Goal: Task Accomplishment & Management: Manage account settings

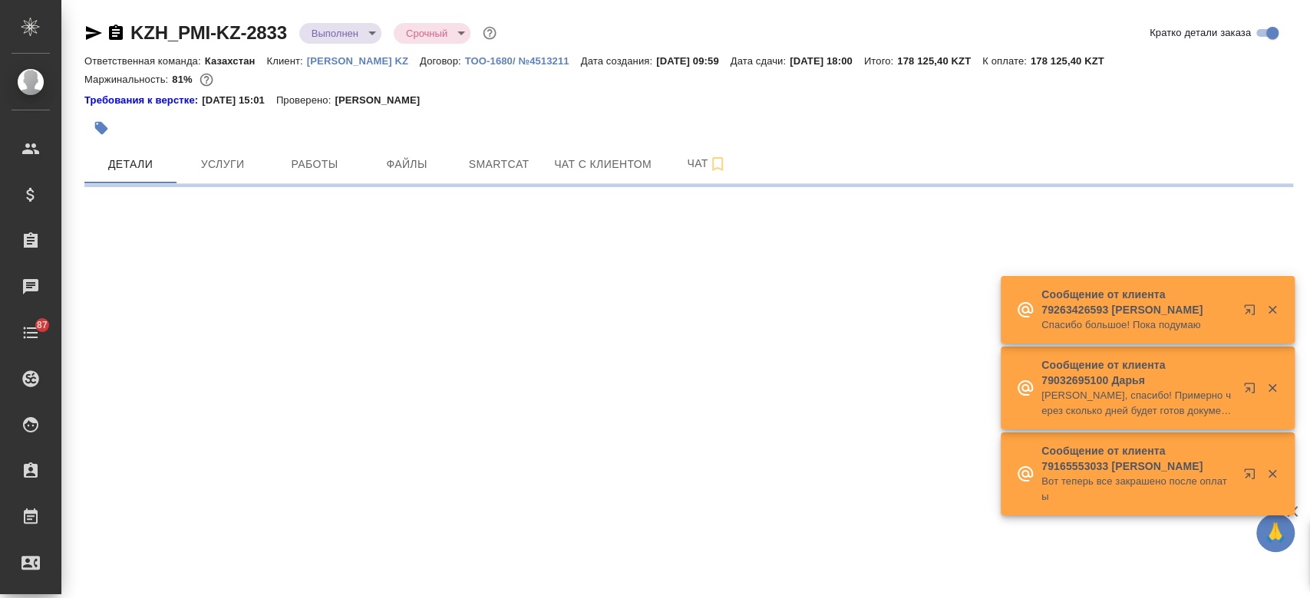
click at [350, 61] on p "[PERSON_NAME] KZ" at bounding box center [363, 61] width 113 height 12
select select "RU"
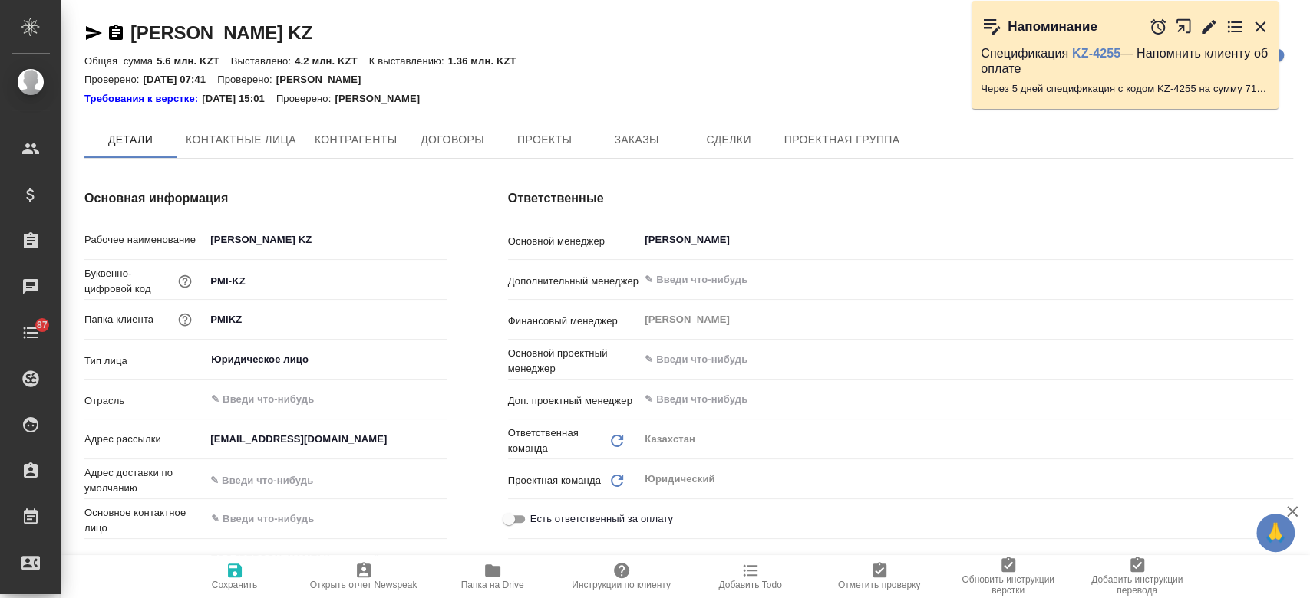
type input "(KZ) ТОО «Атлас Лэнгвидж Сервисез»"
type textarea "x"
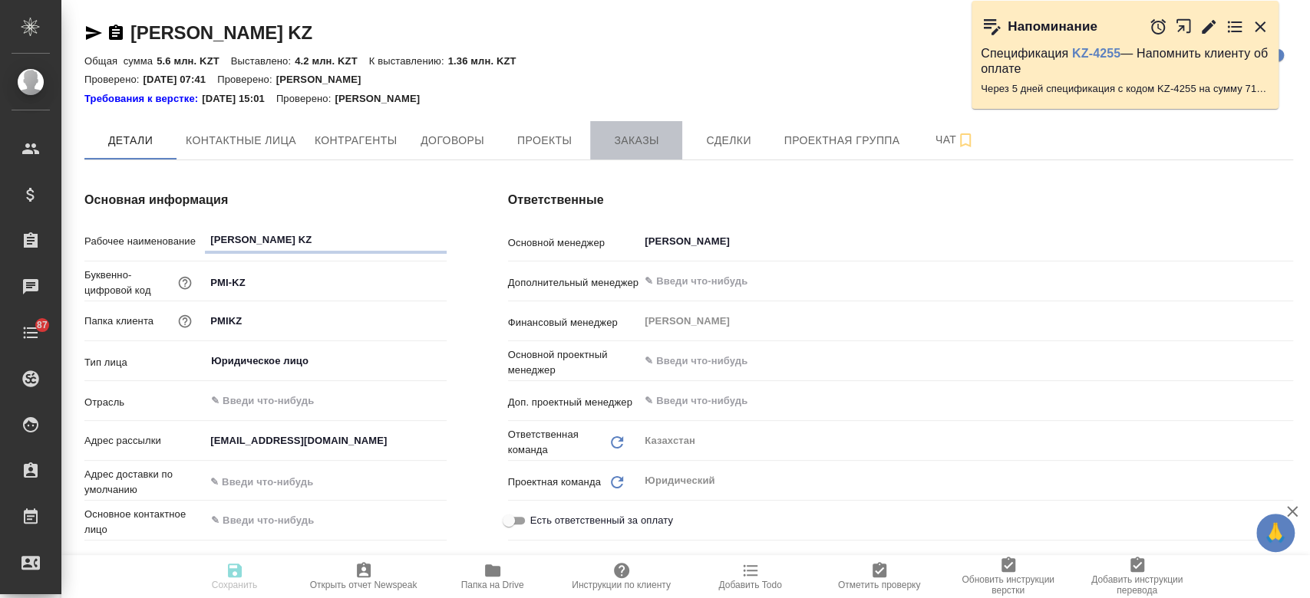
click at [609, 144] on span "Заказы" at bounding box center [636, 140] width 74 height 19
type textarea "x"
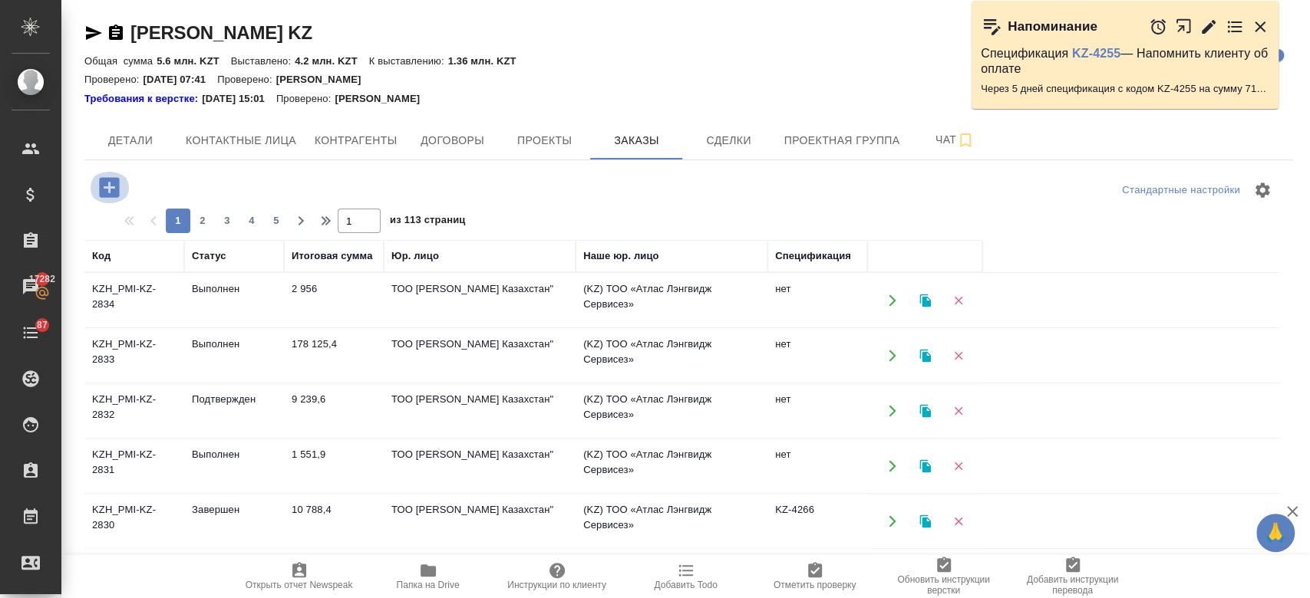
click at [110, 183] on icon "button" at bounding box center [109, 187] width 27 height 27
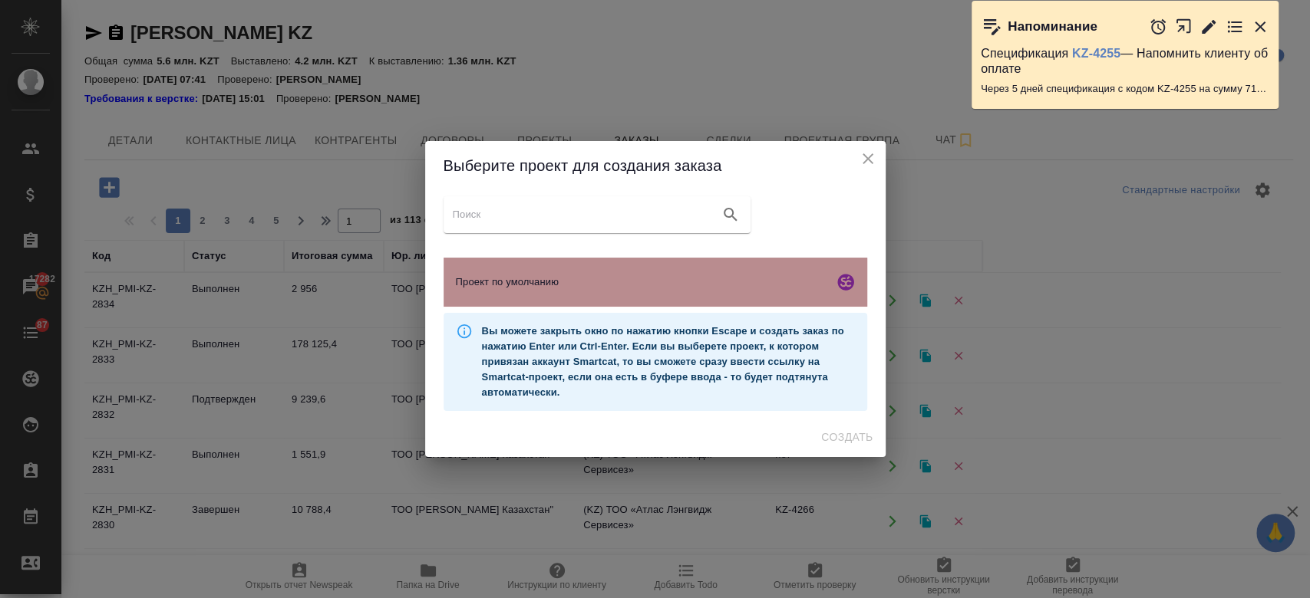
click at [450, 288] on div "Проект по умолчанию" at bounding box center [655, 282] width 424 height 49
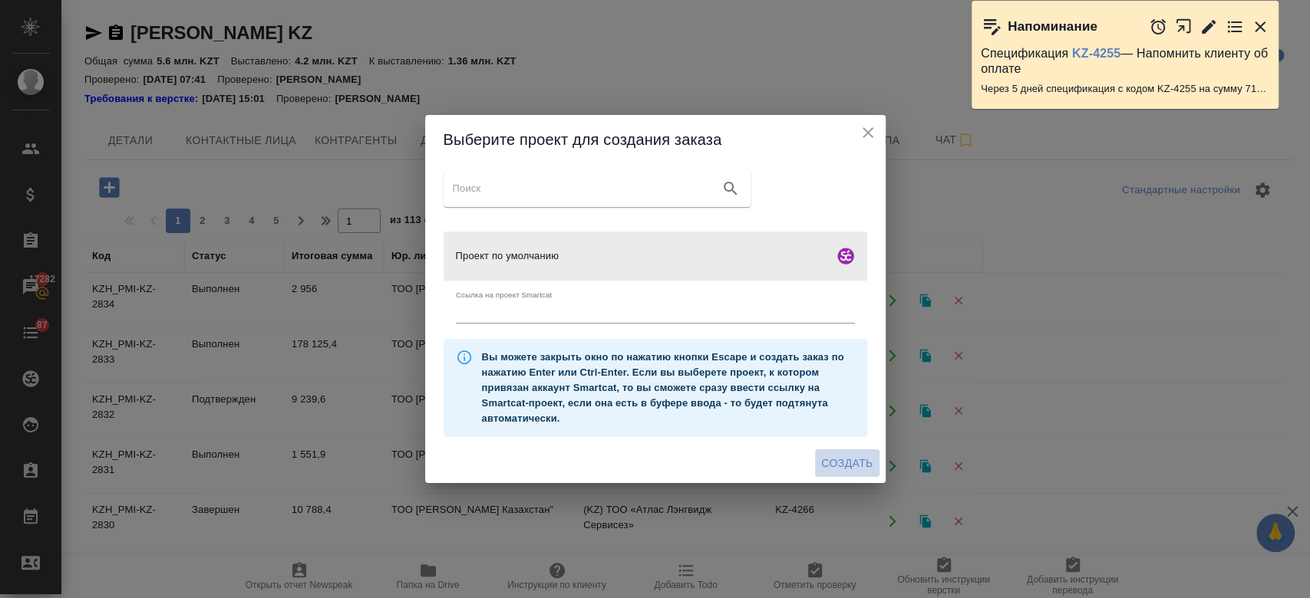
click at [852, 460] on span "Создать" at bounding box center [846, 463] width 51 height 19
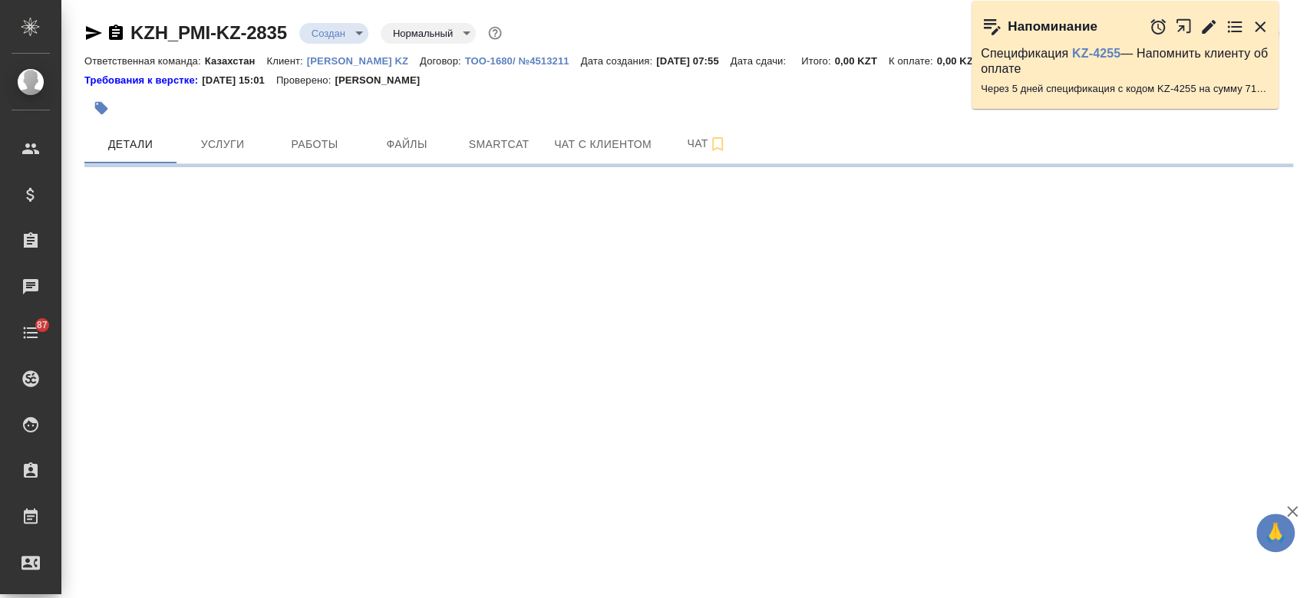
select select "RU"
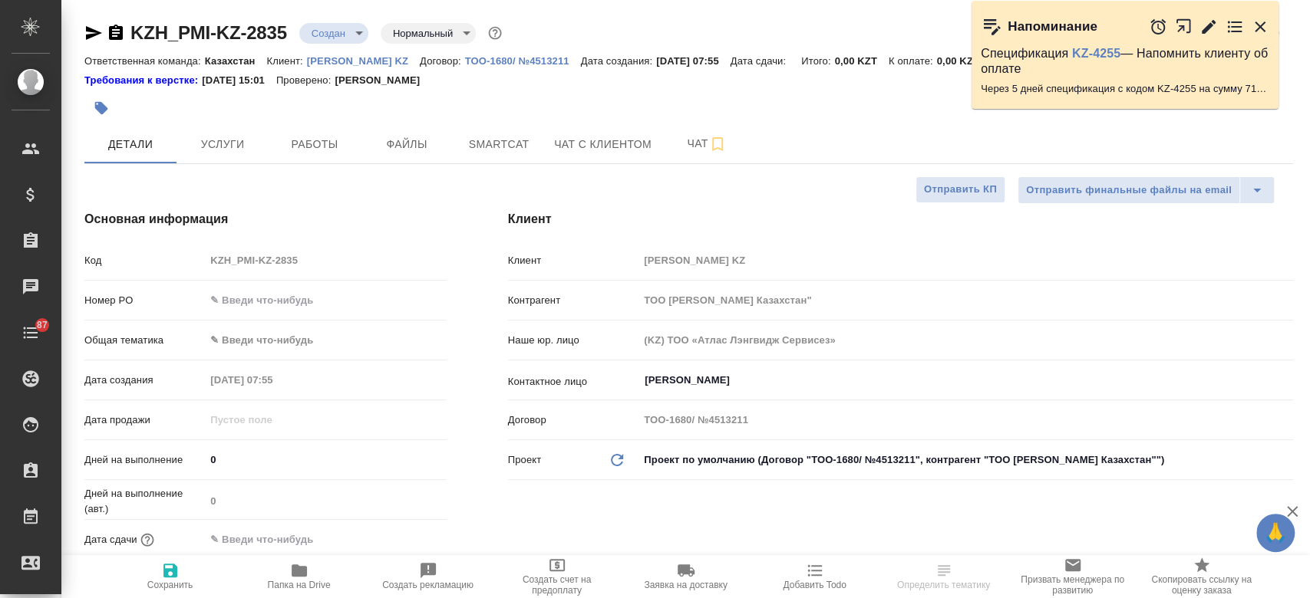
type textarea "x"
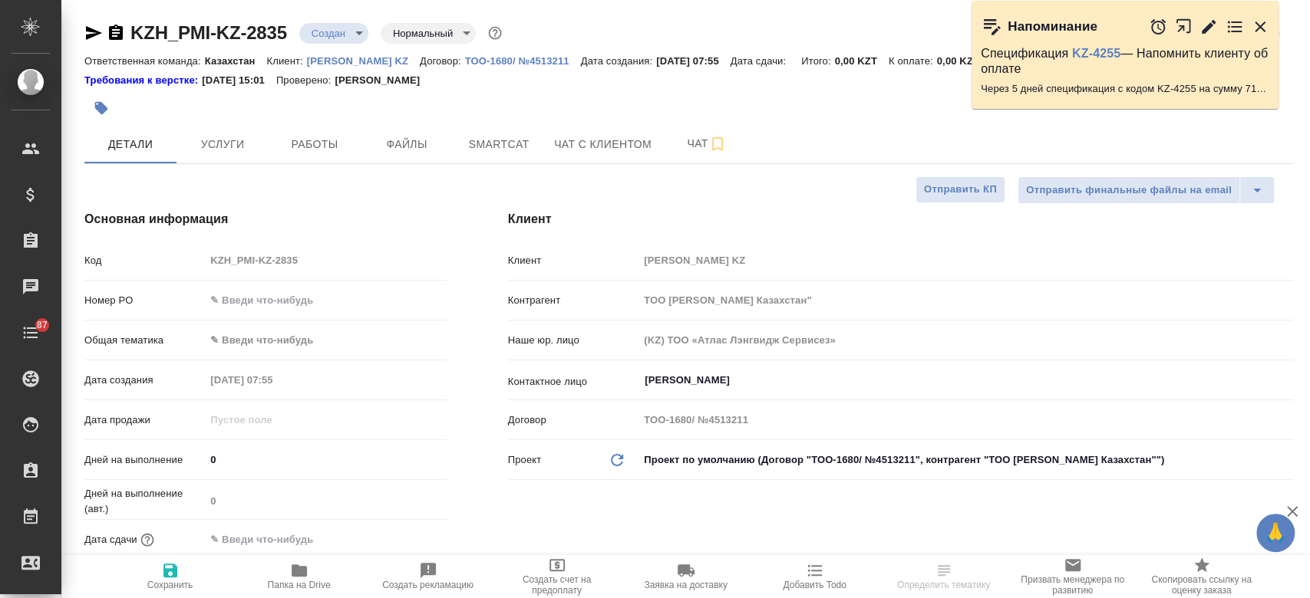
type textarea "x"
click at [113, 31] on icon "button" at bounding box center [116, 32] width 14 height 15
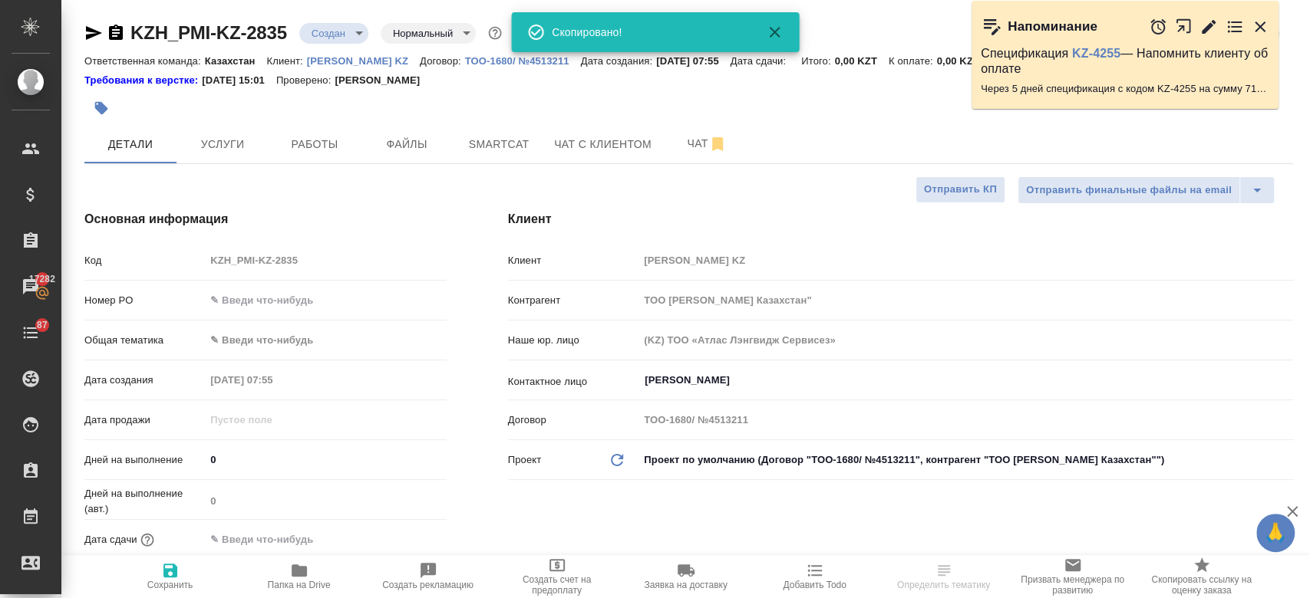
type textarea "x"
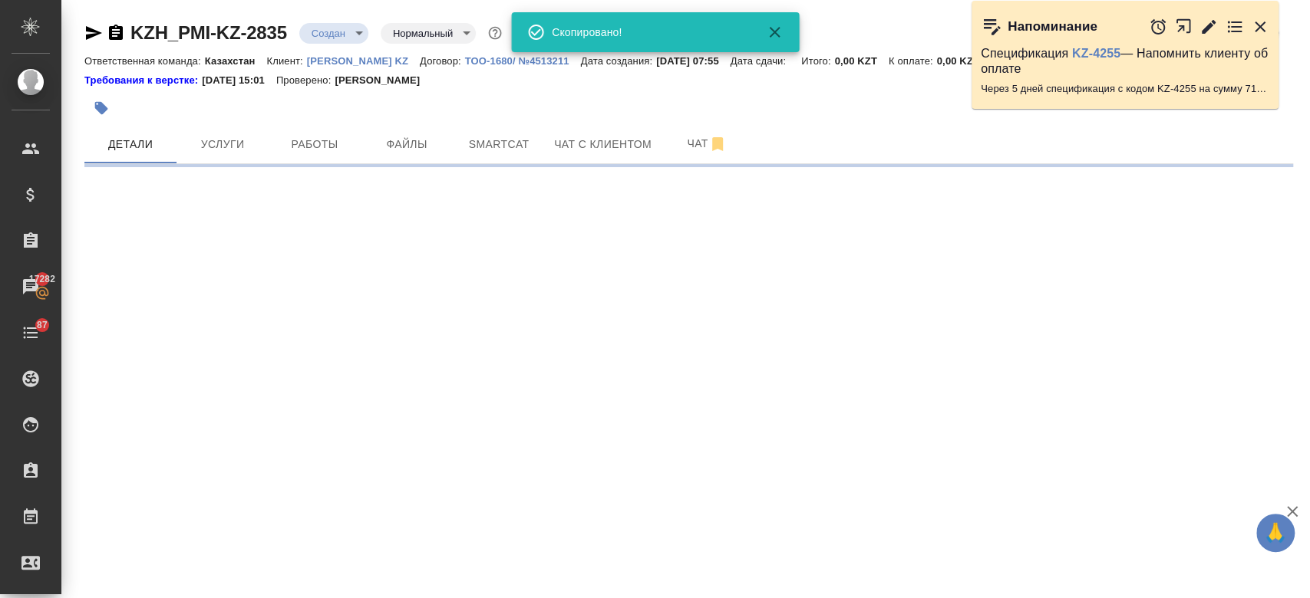
select select "RU"
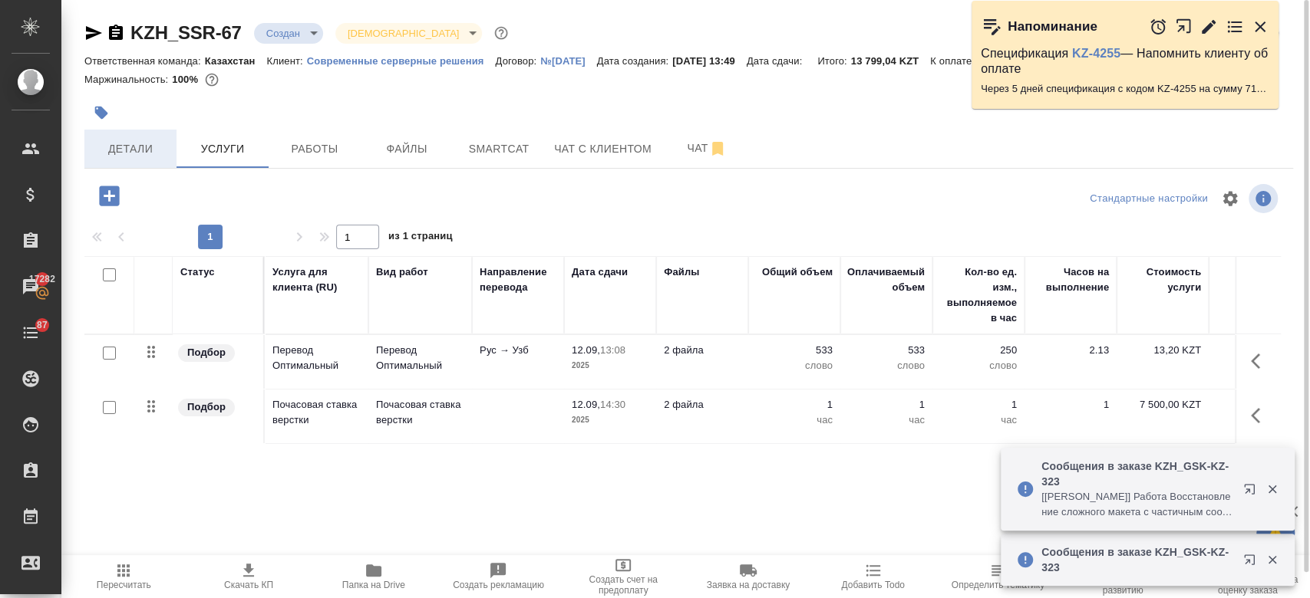
click at [157, 136] on button "Детали" at bounding box center [130, 149] width 92 height 38
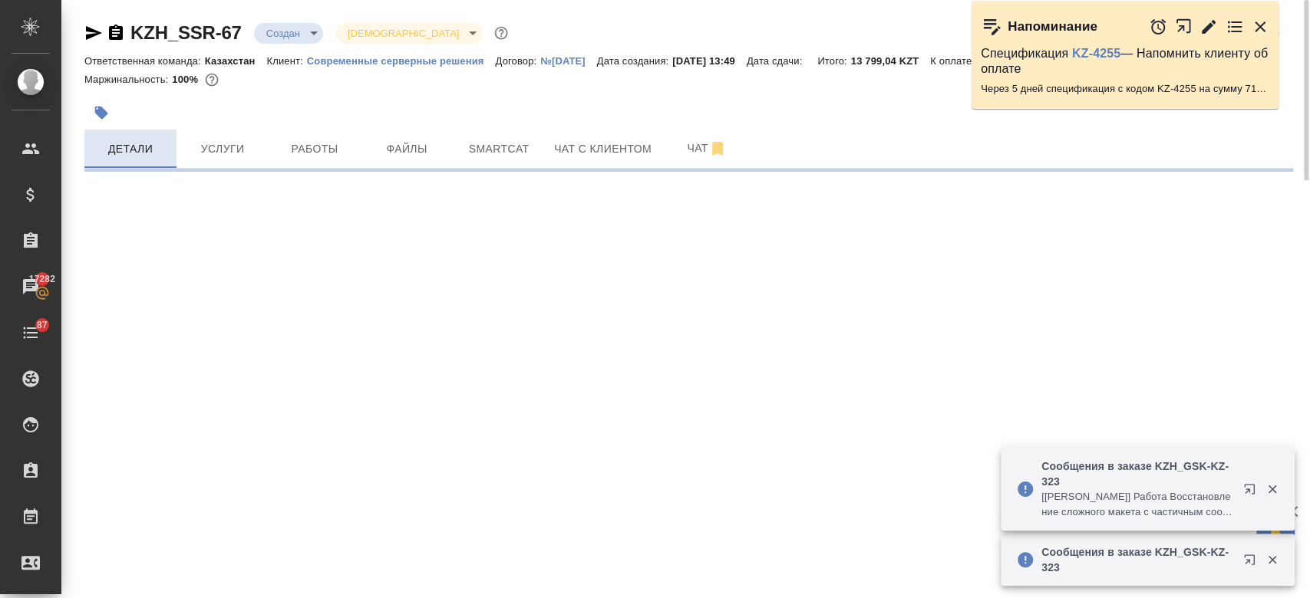
select select "RU"
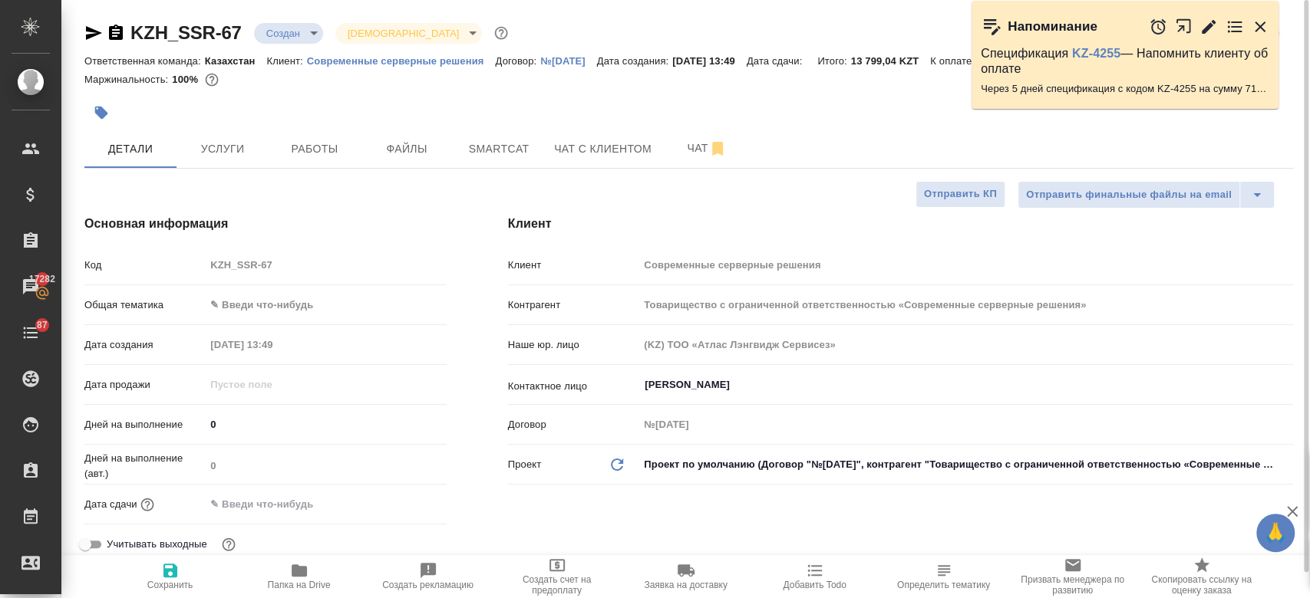
type textarea "x"
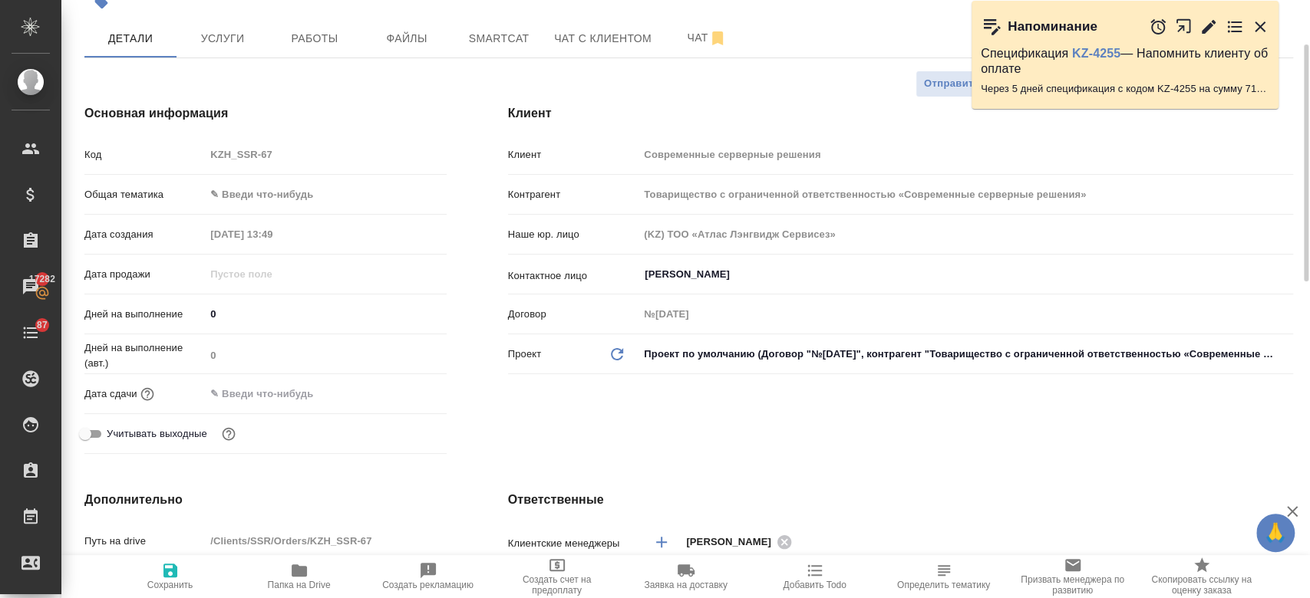
scroll to position [111, 0]
drag, startPoint x: 276, startPoint y: 391, endPoint x: 334, endPoint y: 389, distance: 57.6
click at [334, 389] on input "text" at bounding box center [273, 393] width 134 height 22
click at [402, 384] on icon "button" at bounding box center [402, 393] width 18 height 18
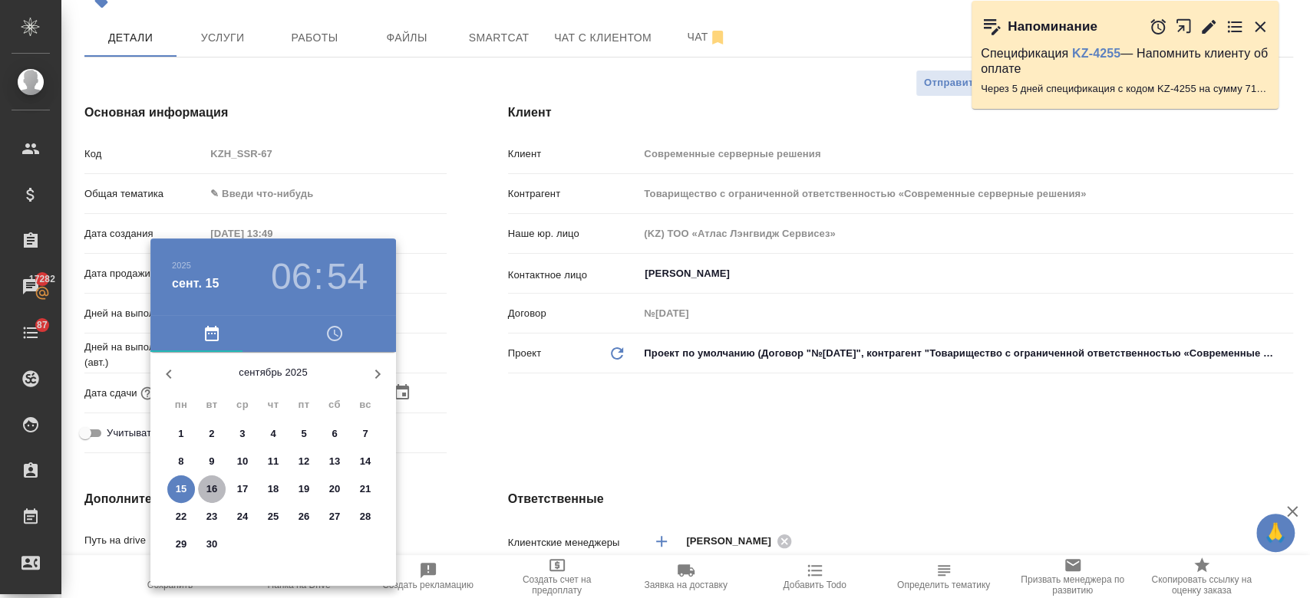
click at [209, 490] on p "16" at bounding box center [212, 489] width 12 height 15
type input "16.09.2025 06:54"
type textarea "x"
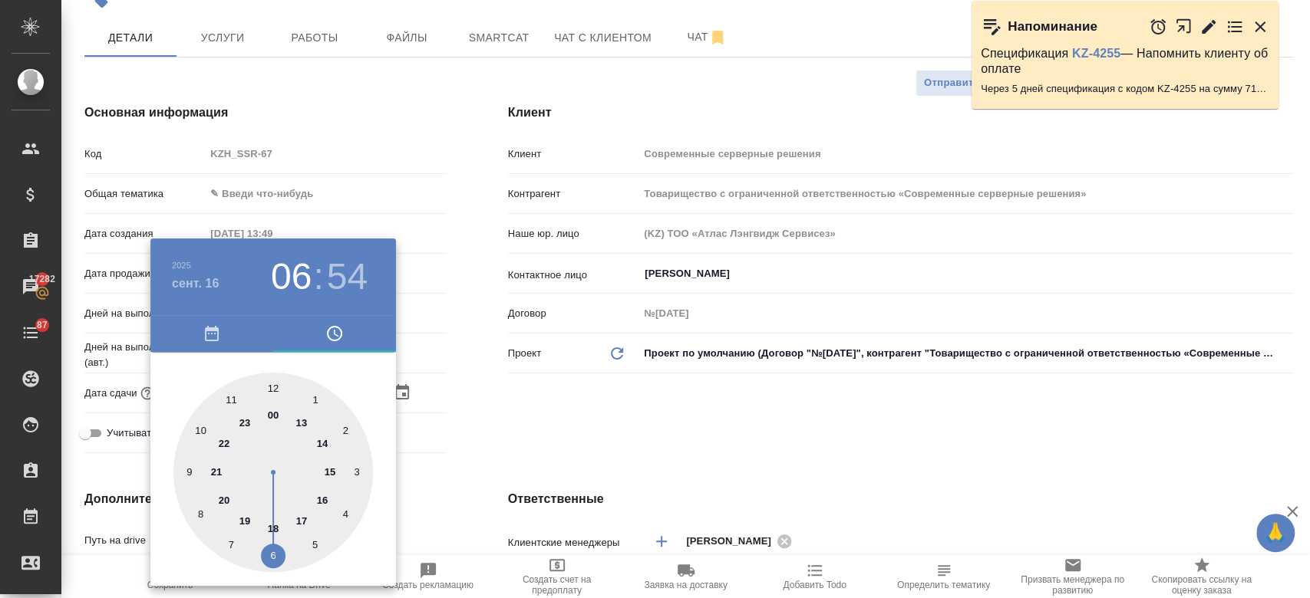
click at [322, 503] on div at bounding box center [272, 472] width 199 height 199
type input "16.09.2025 16:54"
type textarea "x"
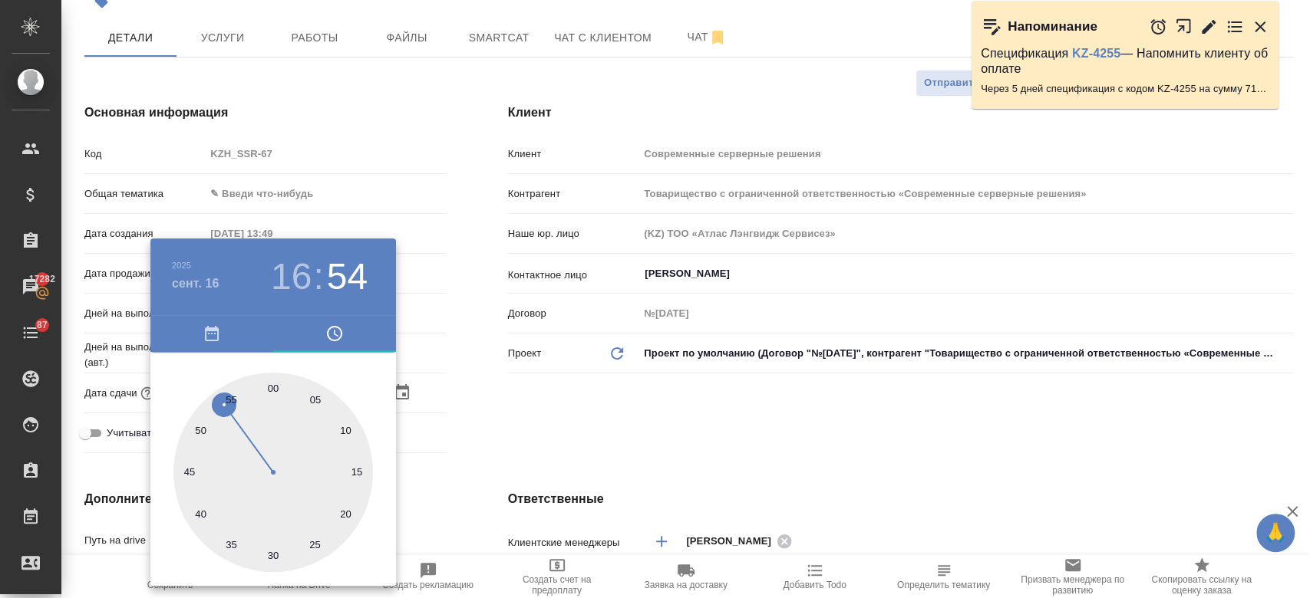
click at [275, 387] on div at bounding box center [272, 472] width 199 height 199
type input "16.09.2025 16:00"
type textarea "x"
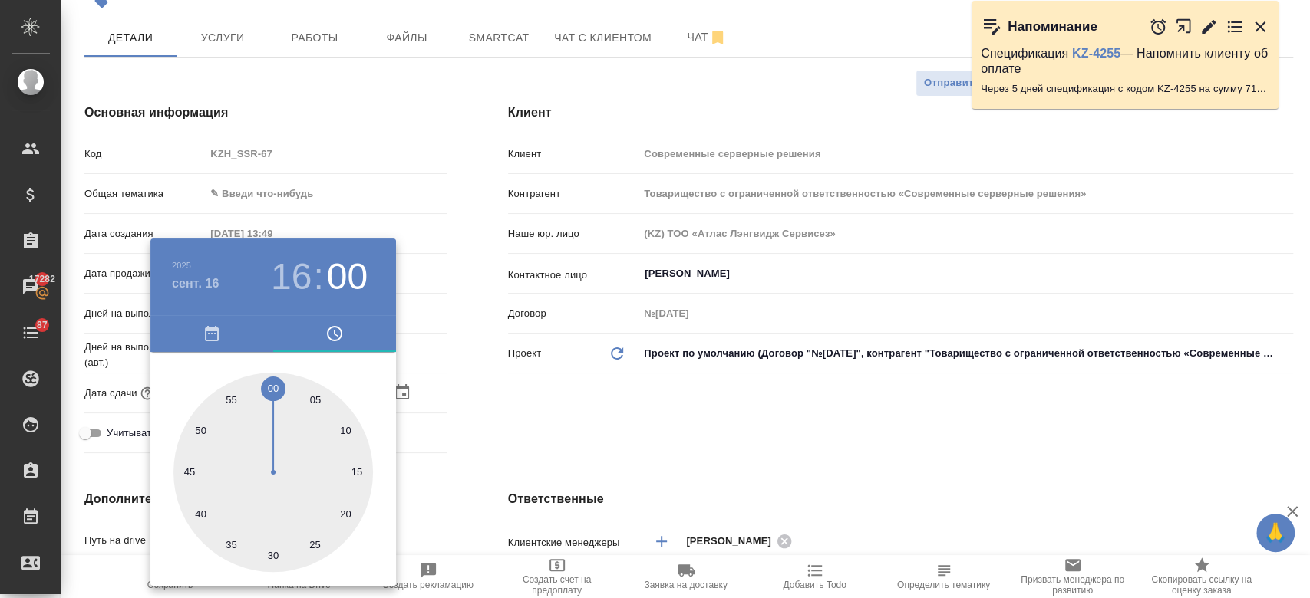
click at [533, 413] on div at bounding box center [655, 299] width 1310 height 598
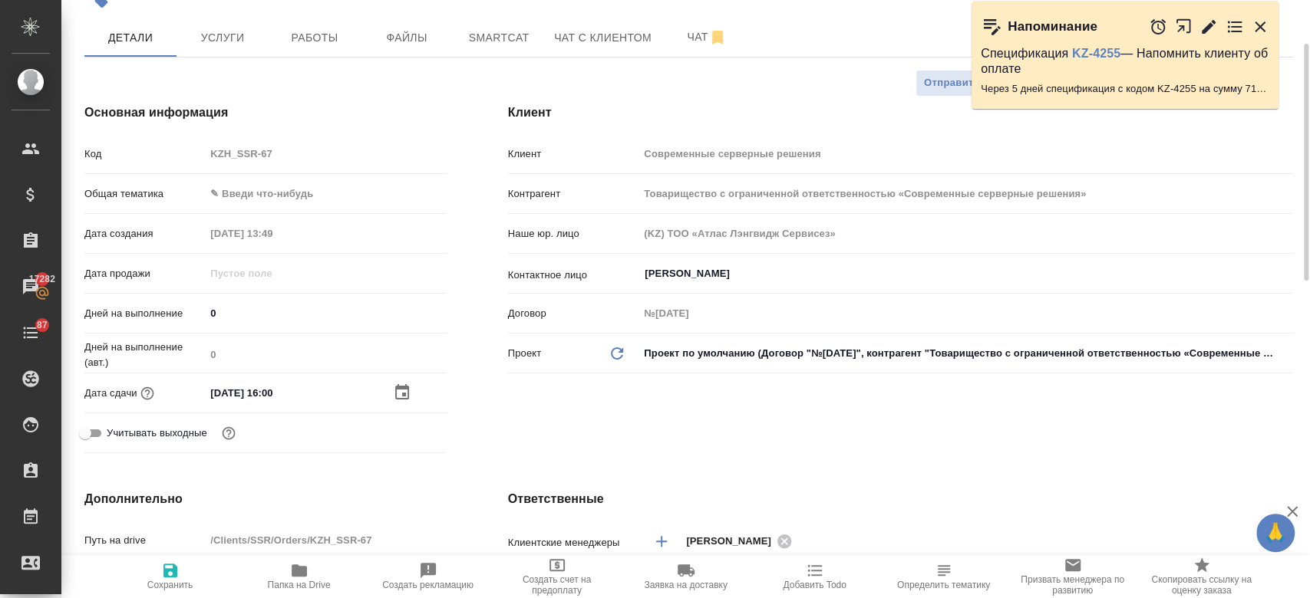
click at [172, 580] on span "Сохранить" at bounding box center [170, 585] width 46 height 11
type textarea "x"
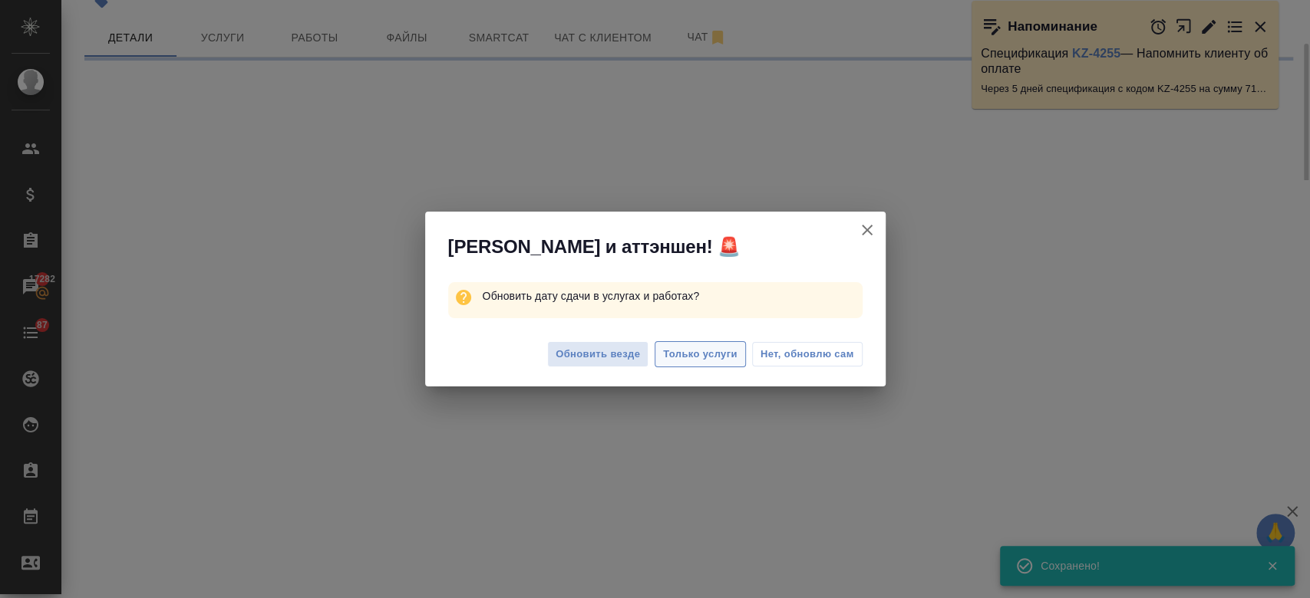
select select "RU"
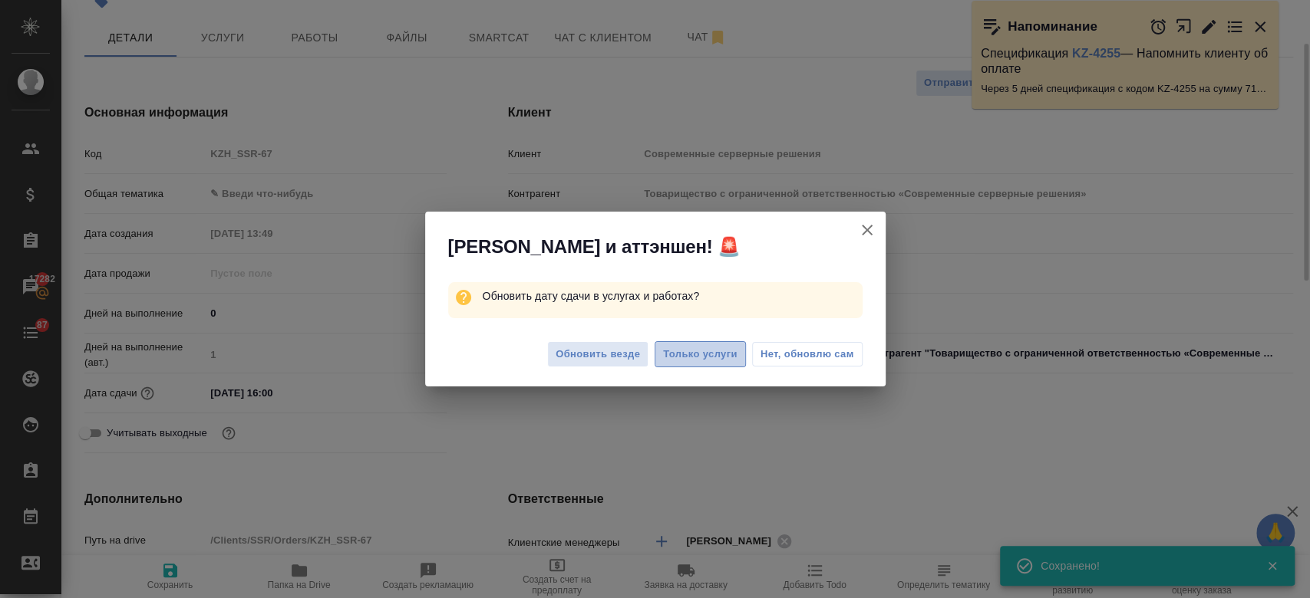
type textarea "x"
click at [710, 353] on span "Только услуги" at bounding box center [700, 355] width 74 height 18
type textarea "x"
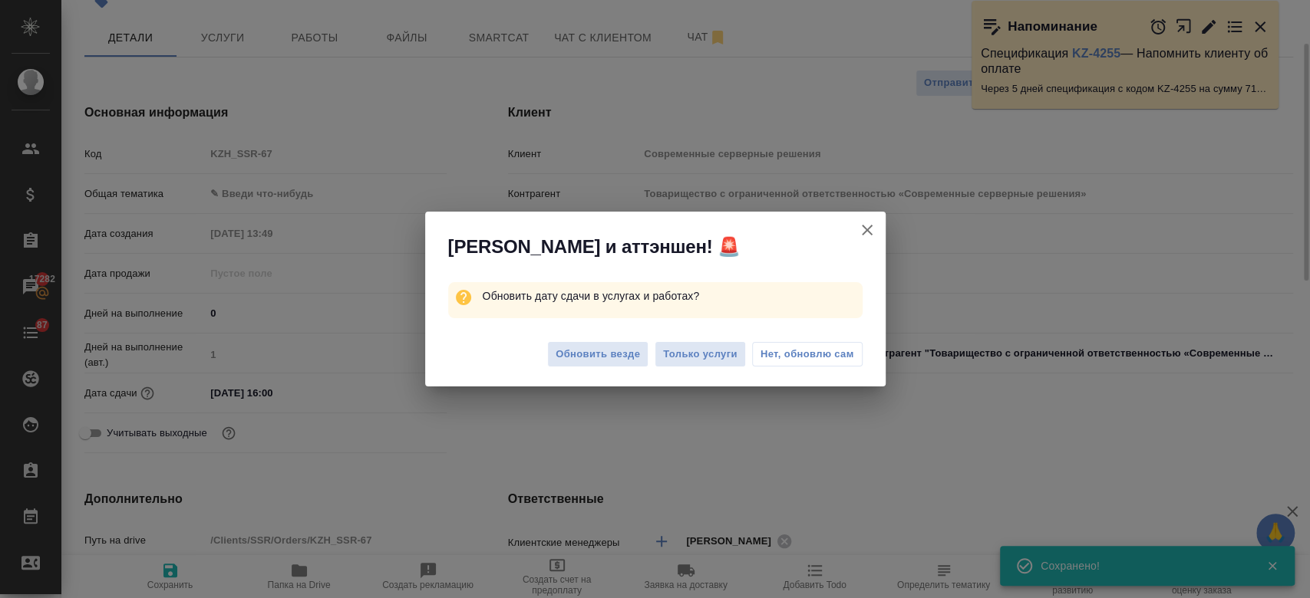
type textarea "x"
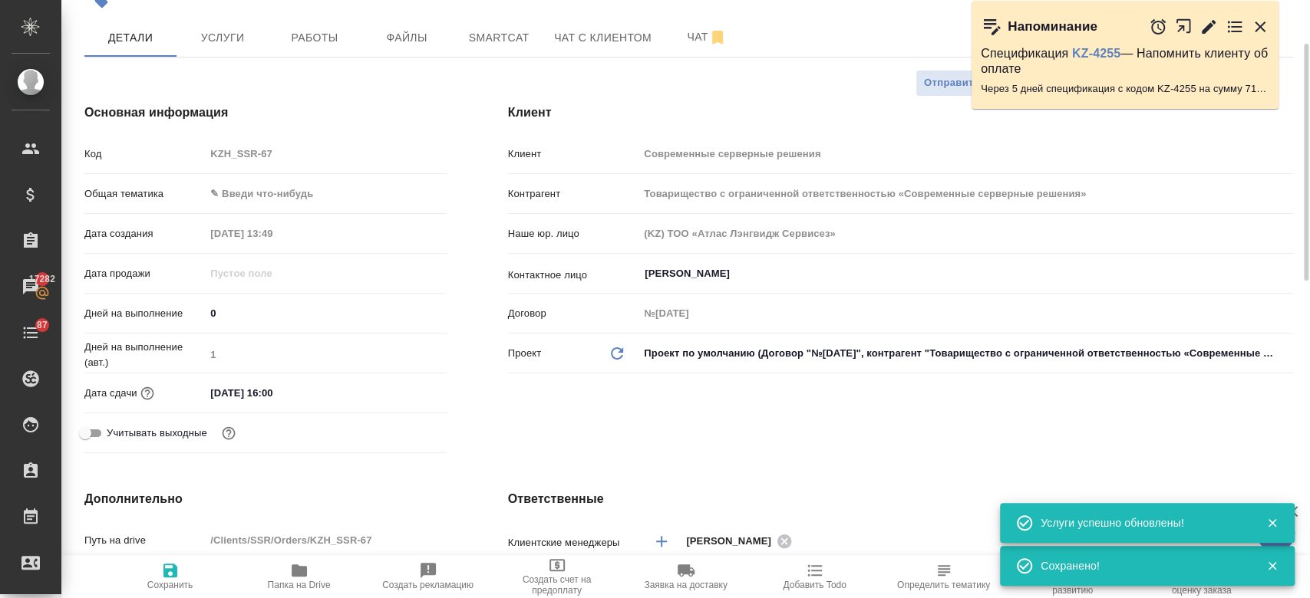
click at [348, 401] on div "16.09.2025 16:00" at bounding box center [325, 393] width 241 height 22
drag, startPoint x: 270, startPoint y: 395, endPoint x: 426, endPoint y: 365, distance: 158.6
click at [426, 365] on div "Код KZH_SSR-67 Общая тематика ✎ Введи что-нибудь Дата создания 11.09.2025 13:49…" at bounding box center [265, 299] width 362 height 319
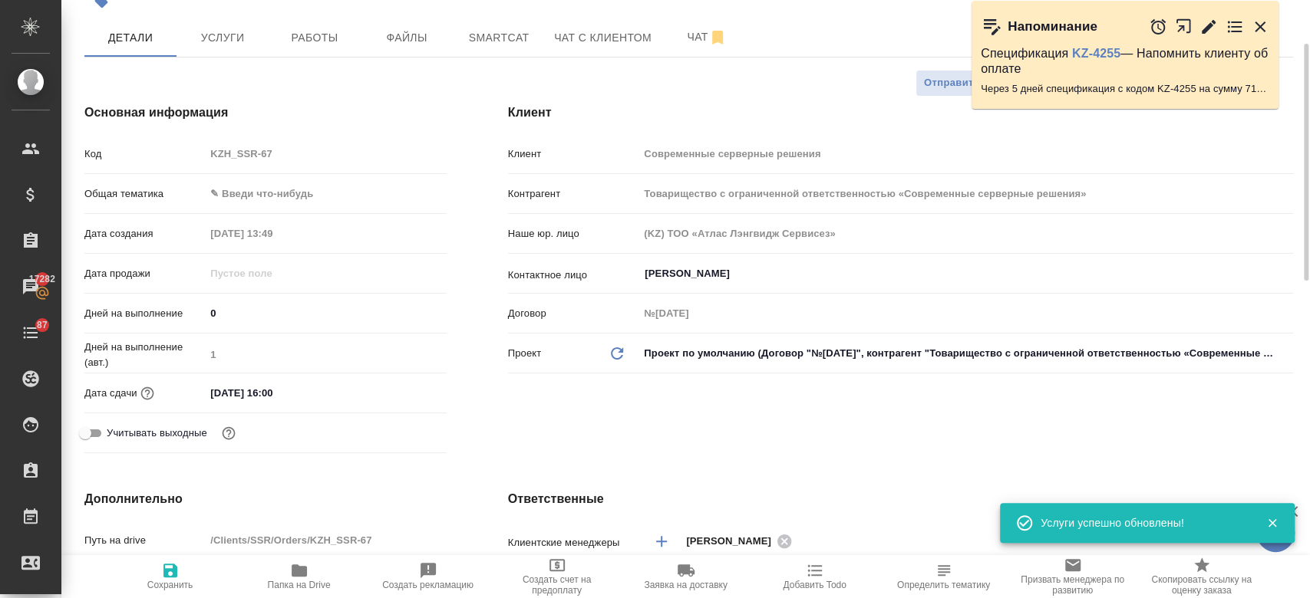
drag, startPoint x: 426, startPoint y: 365, endPoint x: 377, endPoint y: 385, distance: 53.0
click at [377, 385] on div "Код KZH_SSR-67 Общая тематика ✎ Введи что-нибудь Дата создания 11.09.2025 13:49…" at bounding box center [265, 299] width 362 height 319
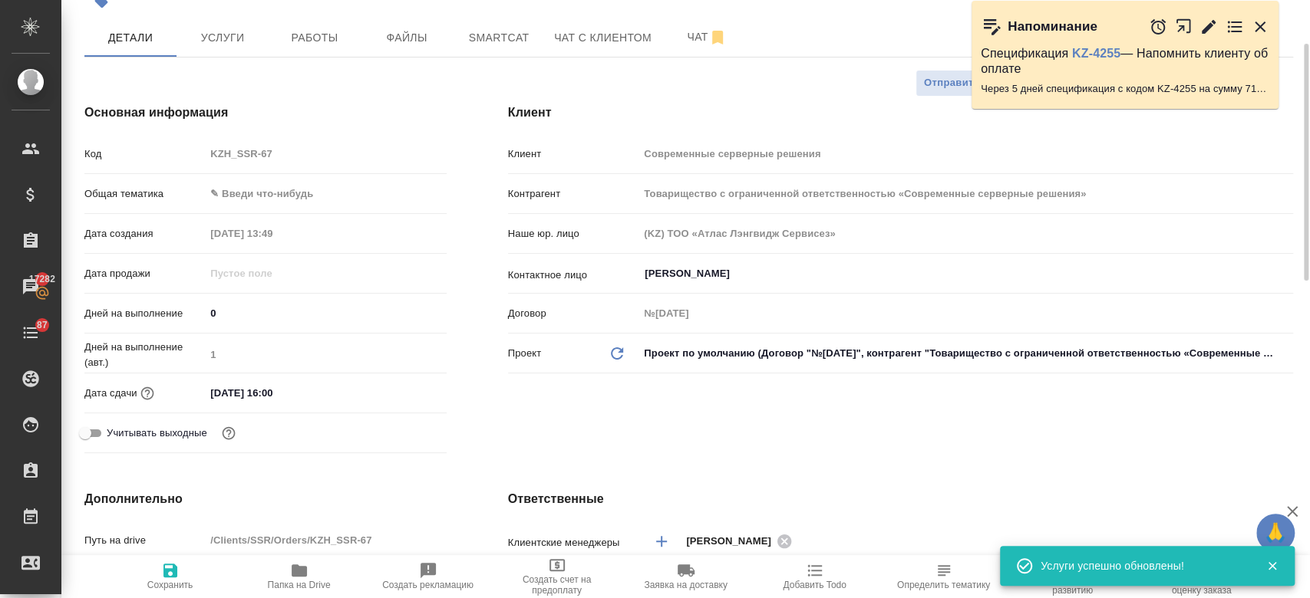
click at [377, 385] on div "16.09.2025 16:00" at bounding box center [325, 393] width 241 height 22
click at [340, 389] on input "16.09.2025 16:00" at bounding box center [273, 393] width 134 height 22
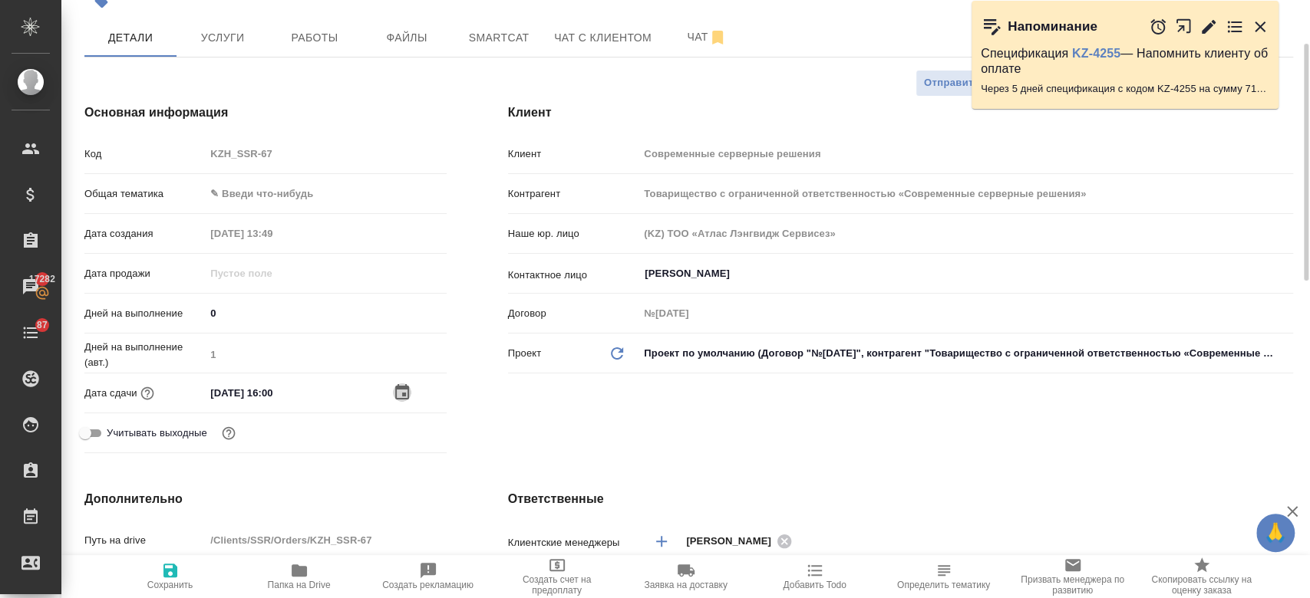
click at [401, 392] on icon "button" at bounding box center [402, 393] width 18 height 18
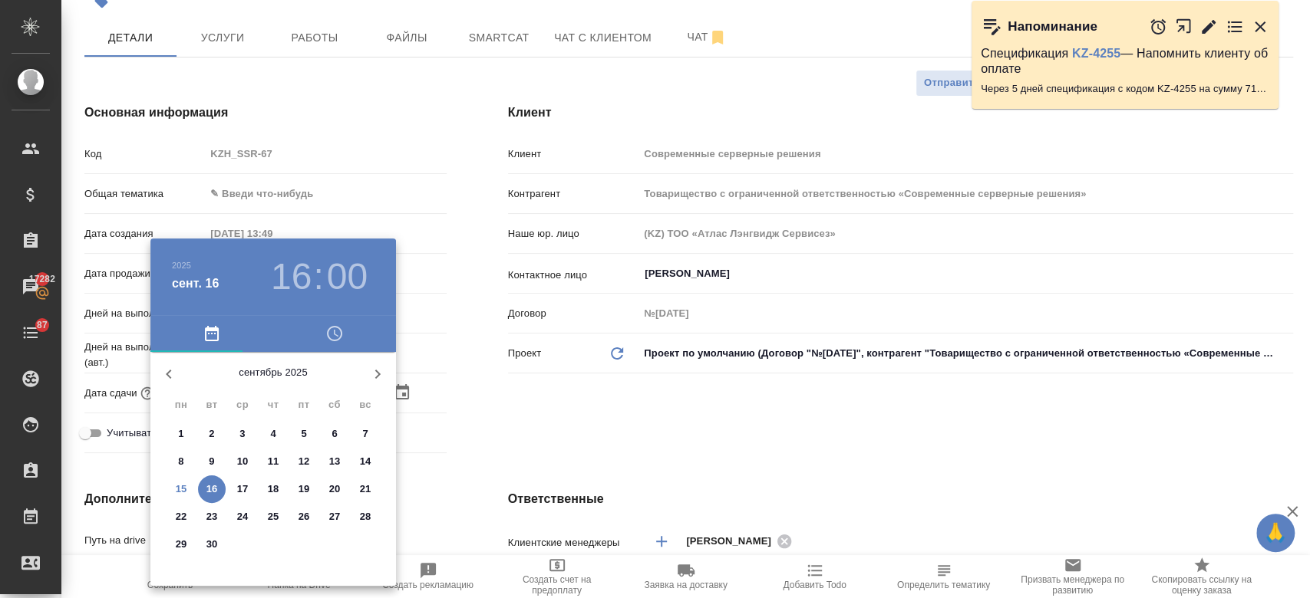
drag, startPoint x: 290, startPoint y: 282, endPoint x: 303, endPoint y: 282, distance: 13.0
click at [303, 282] on h3 "16" at bounding box center [291, 276] width 41 height 43
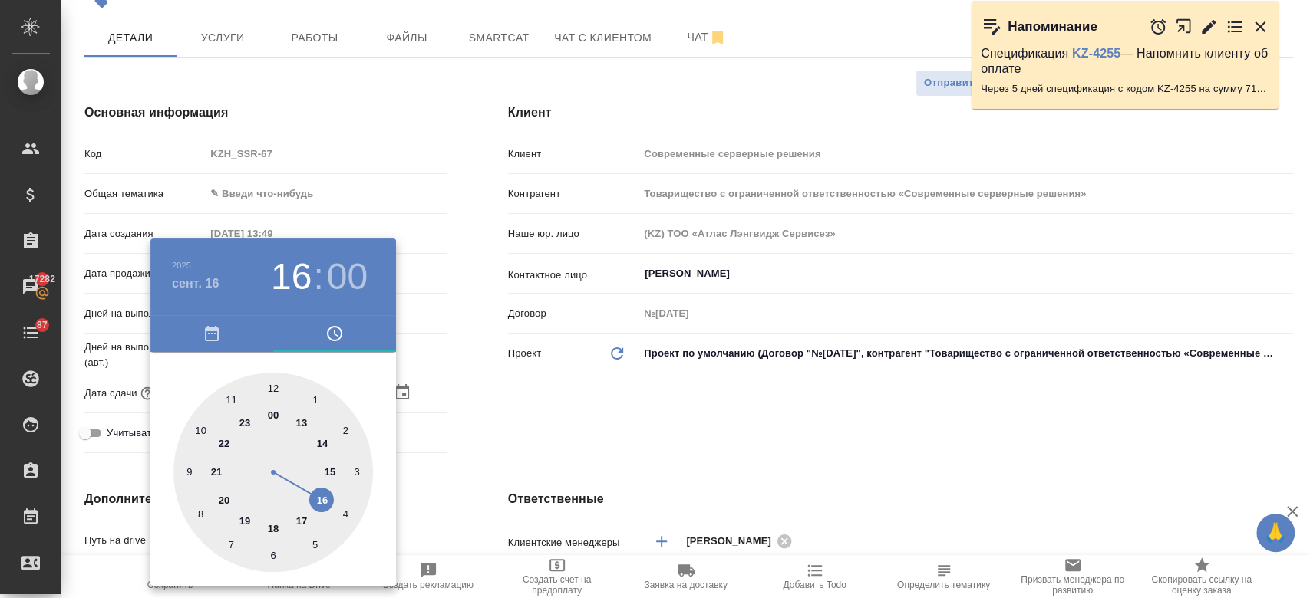
click at [303, 282] on h3 "16" at bounding box center [291, 276] width 41 height 43
click at [275, 526] on div at bounding box center [272, 472] width 199 height 199
type input "16.09.2025 18:00"
type textarea "x"
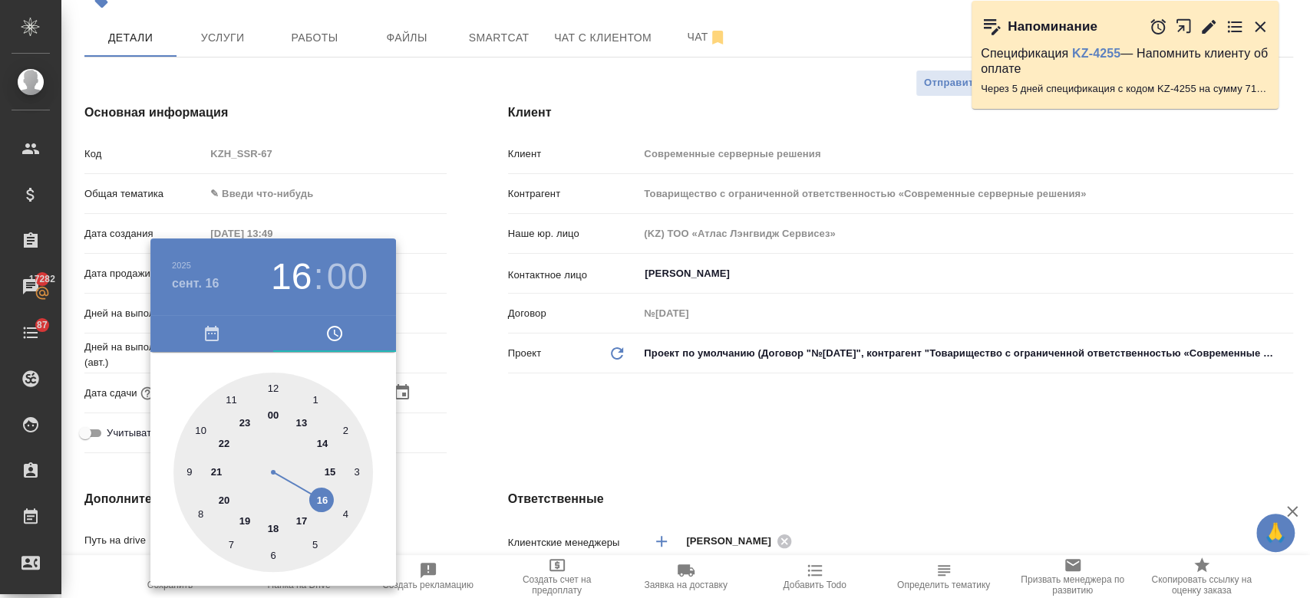
type textarea "x"
click at [513, 457] on div at bounding box center [655, 299] width 1310 height 598
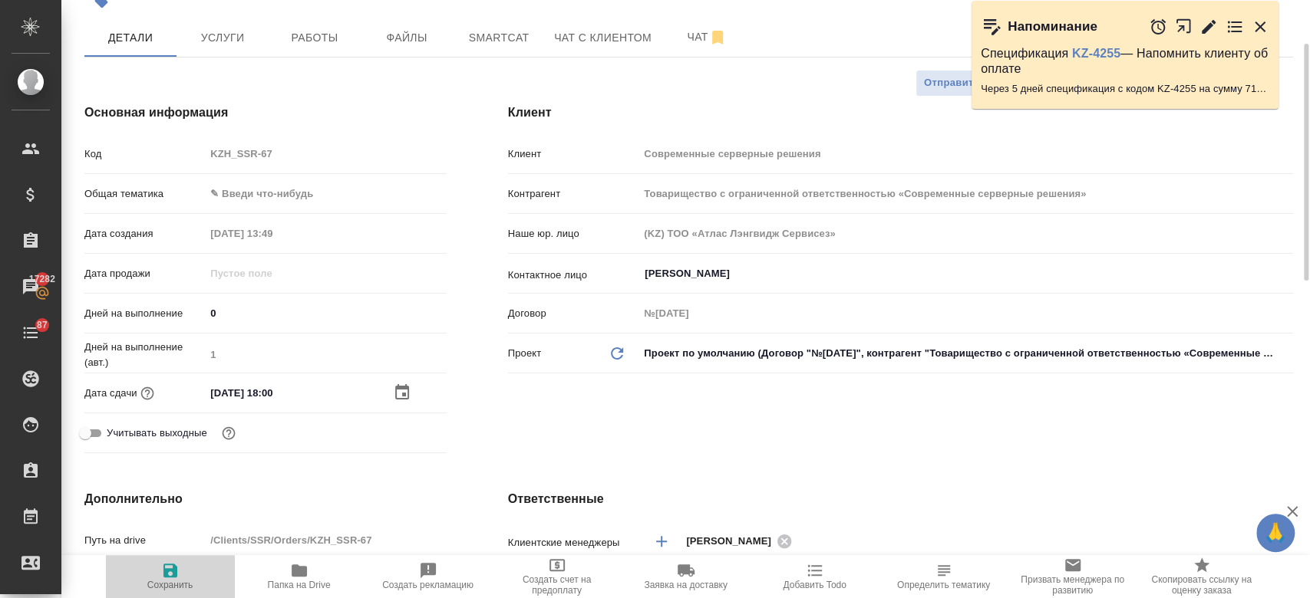
click at [168, 576] on icon "button" at bounding box center [170, 571] width 14 height 14
type textarea "x"
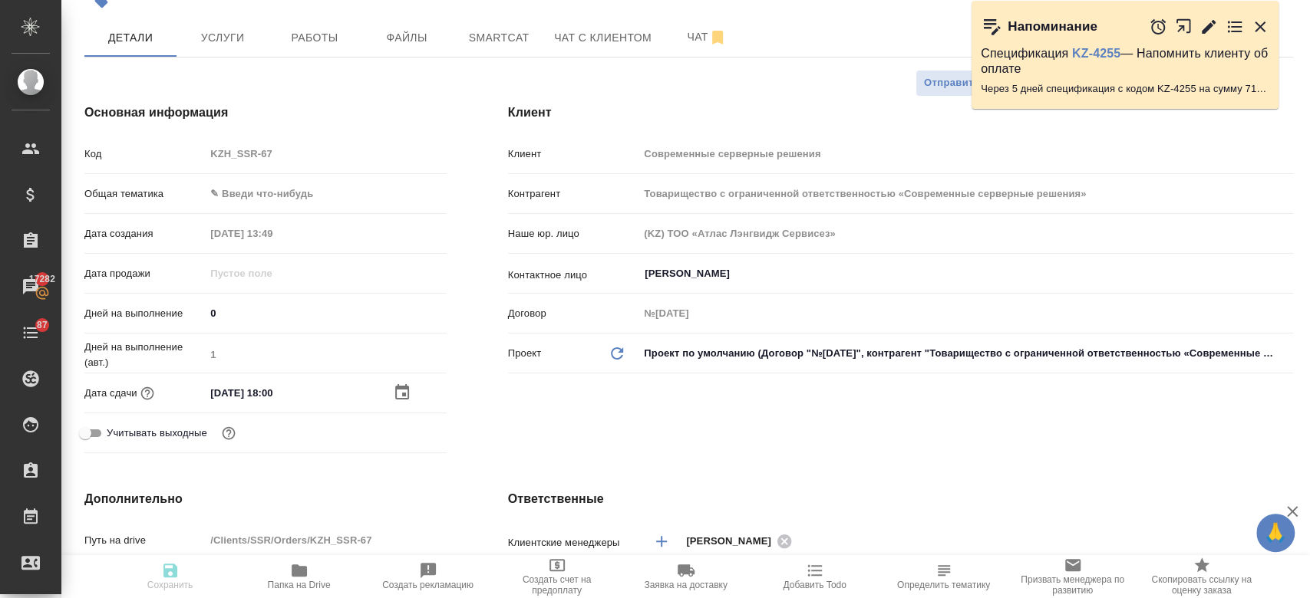
type textarea "x"
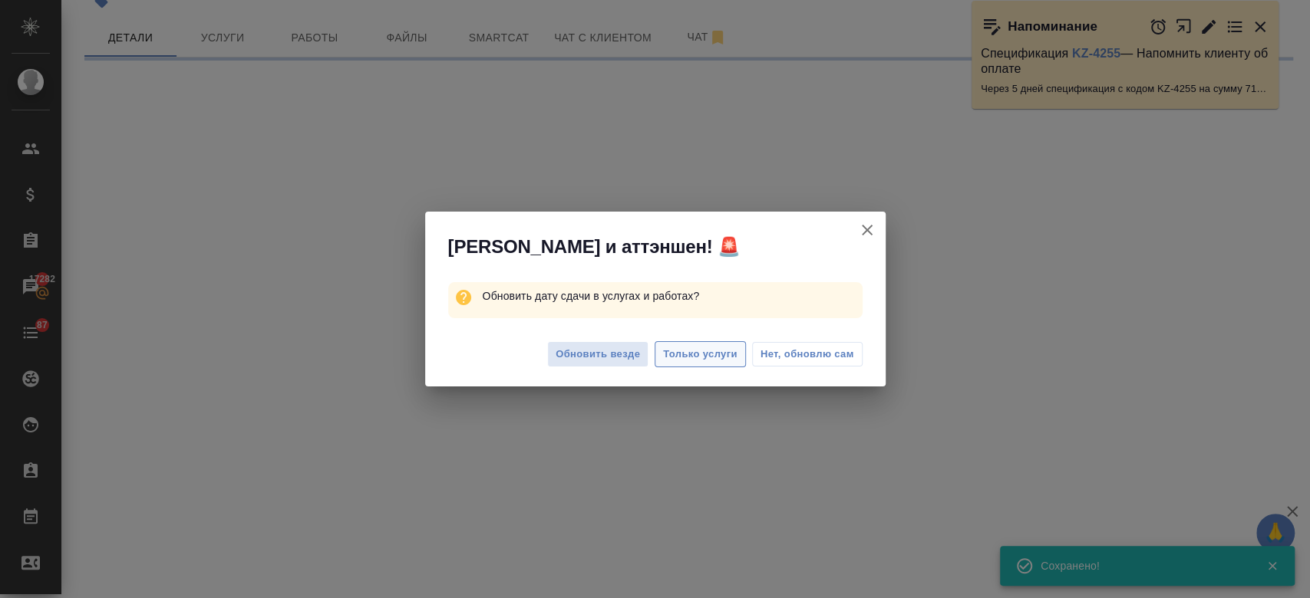
select select "RU"
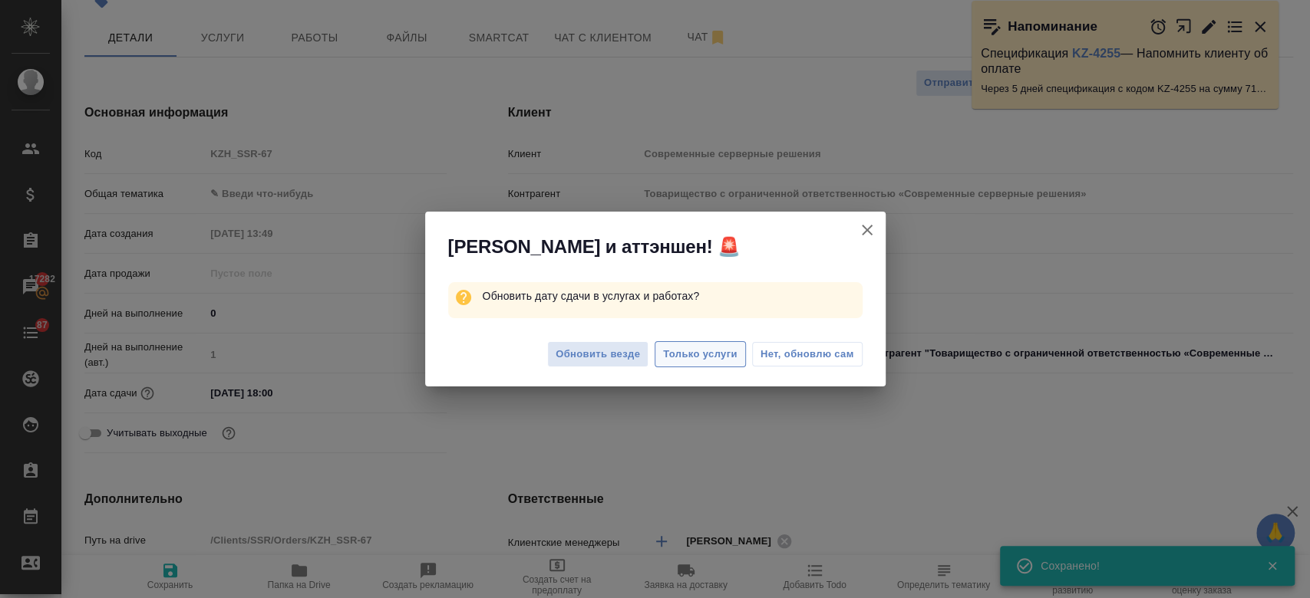
type textarea "x"
click at [704, 353] on span "Только услуги" at bounding box center [700, 355] width 74 height 18
type textarea "x"
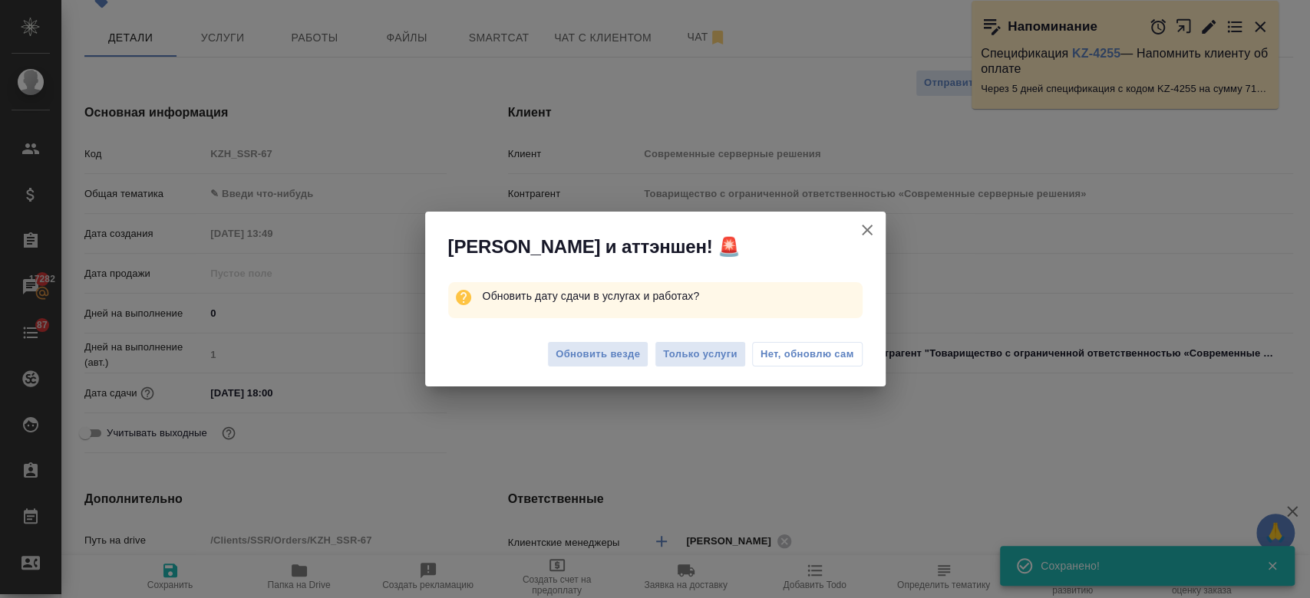
type textarea "x"
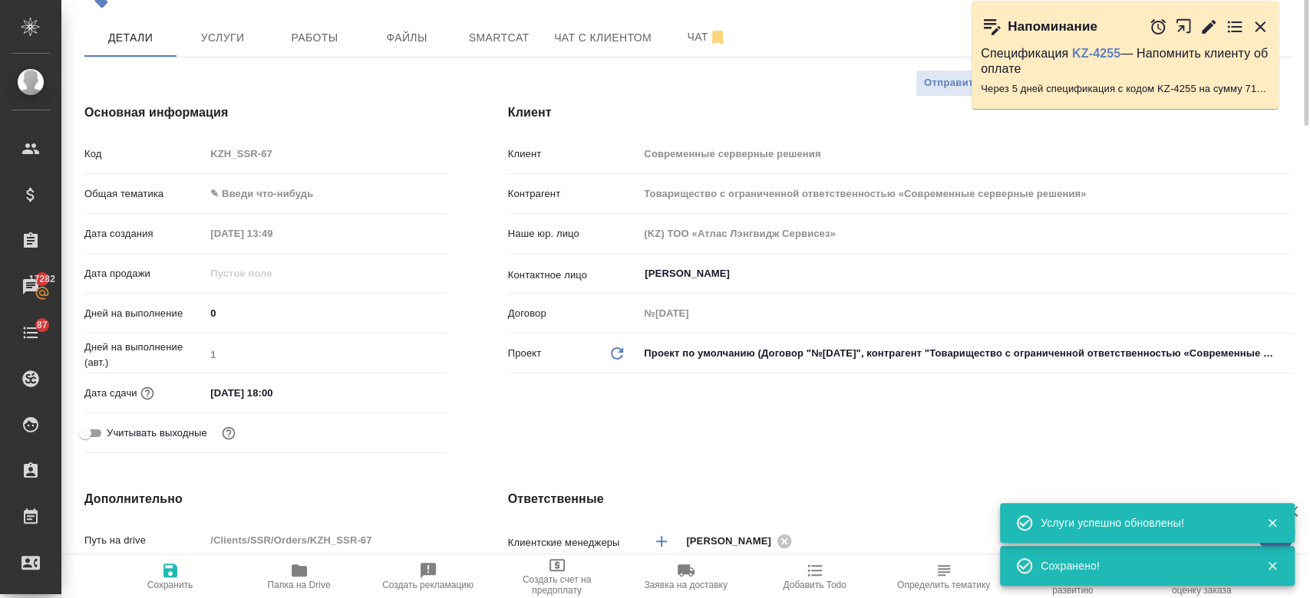
scroll to position [0, 0]
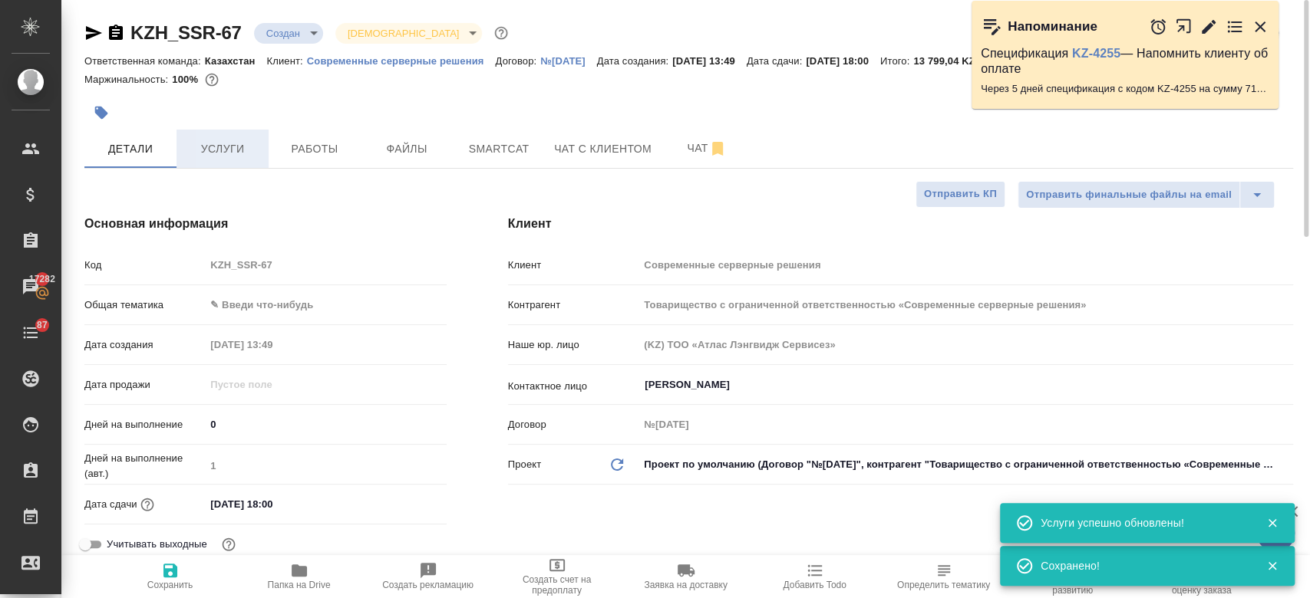
click at [204, 145] on span "Услуги" at bounding box center [223, 149] width 74 height 19
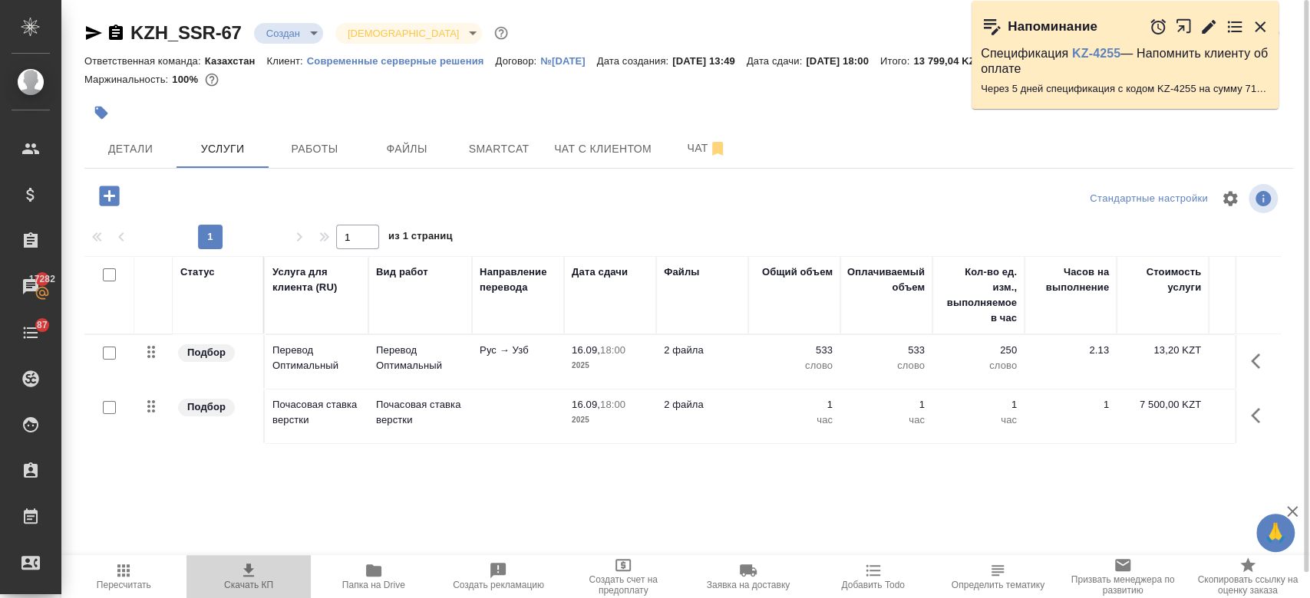
click at [254, 573] on icon "button" at bounding box center [248, 571] width 18 height 18
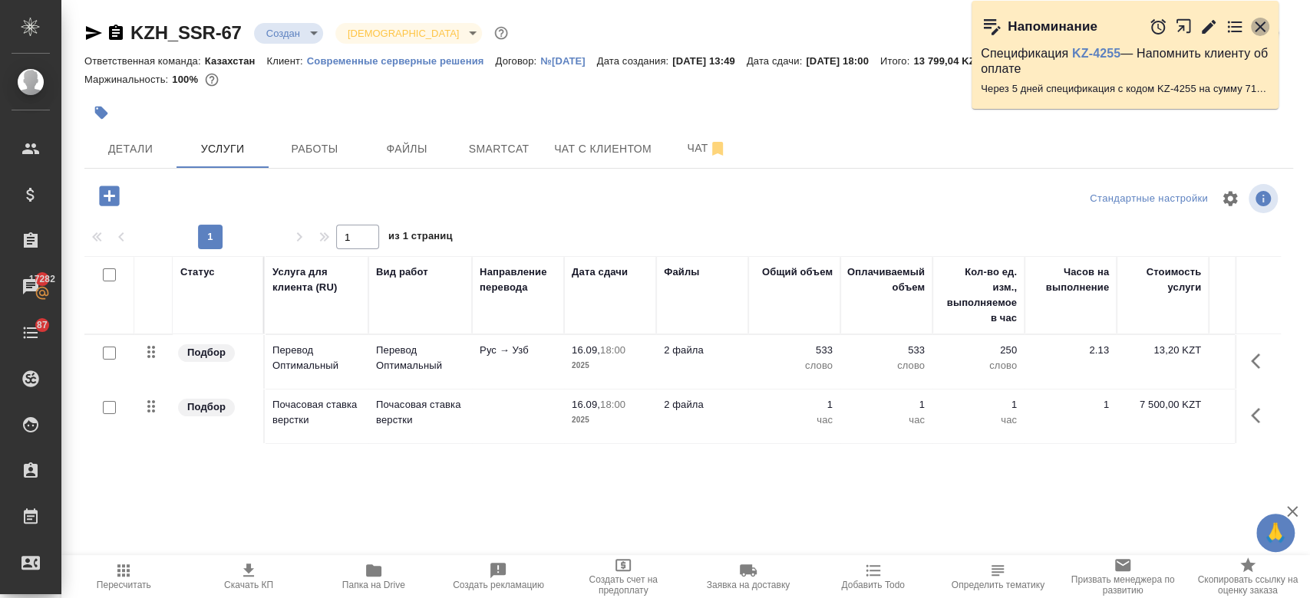
click at [1261, 25] on icon "button" at bounding box center [1259, 26] width 11 height 11
